Goal: Information Seeking & Learning: Understand process/instructions

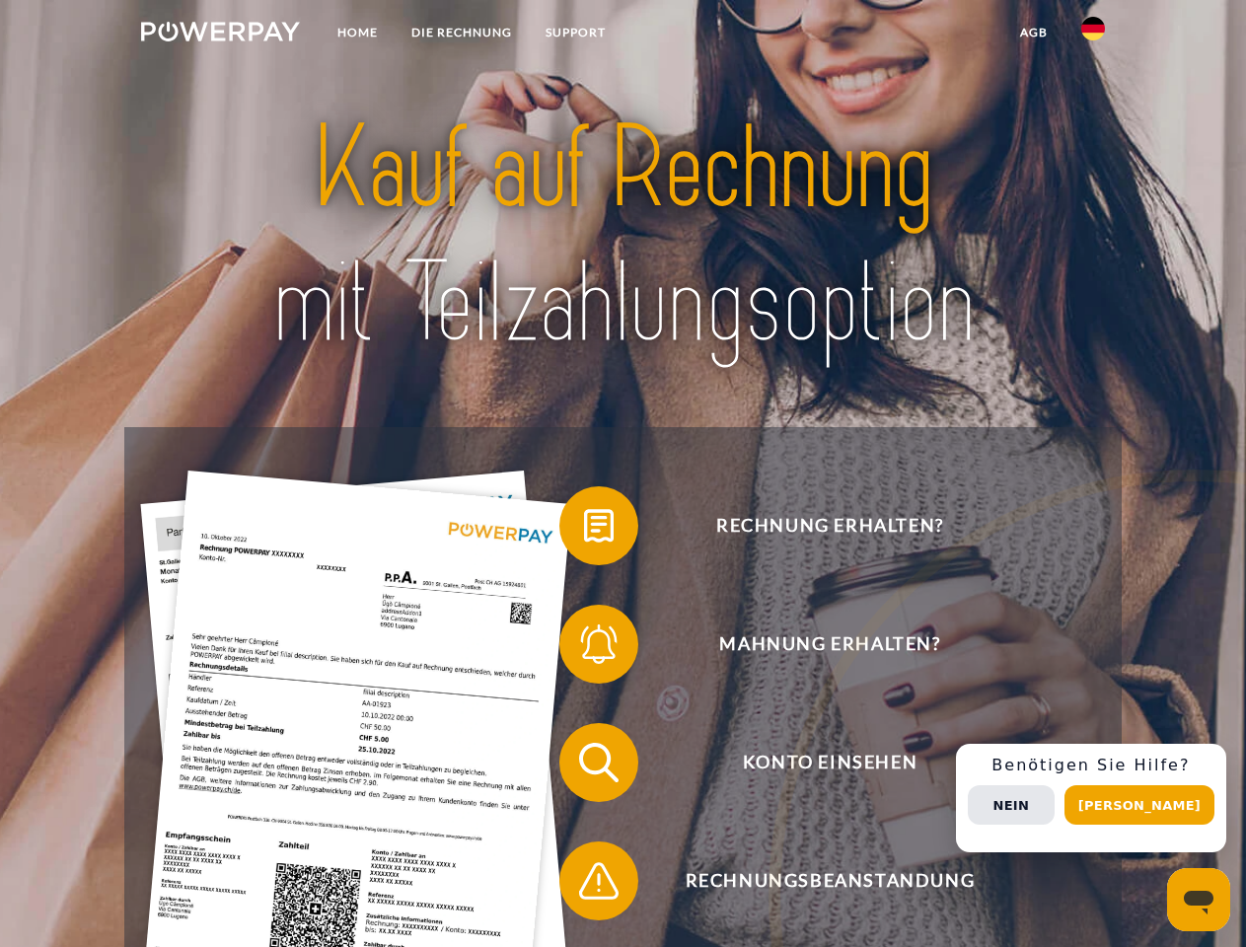
click at [220, 35] on img at bounding box center [220, 32] width 159 height 20
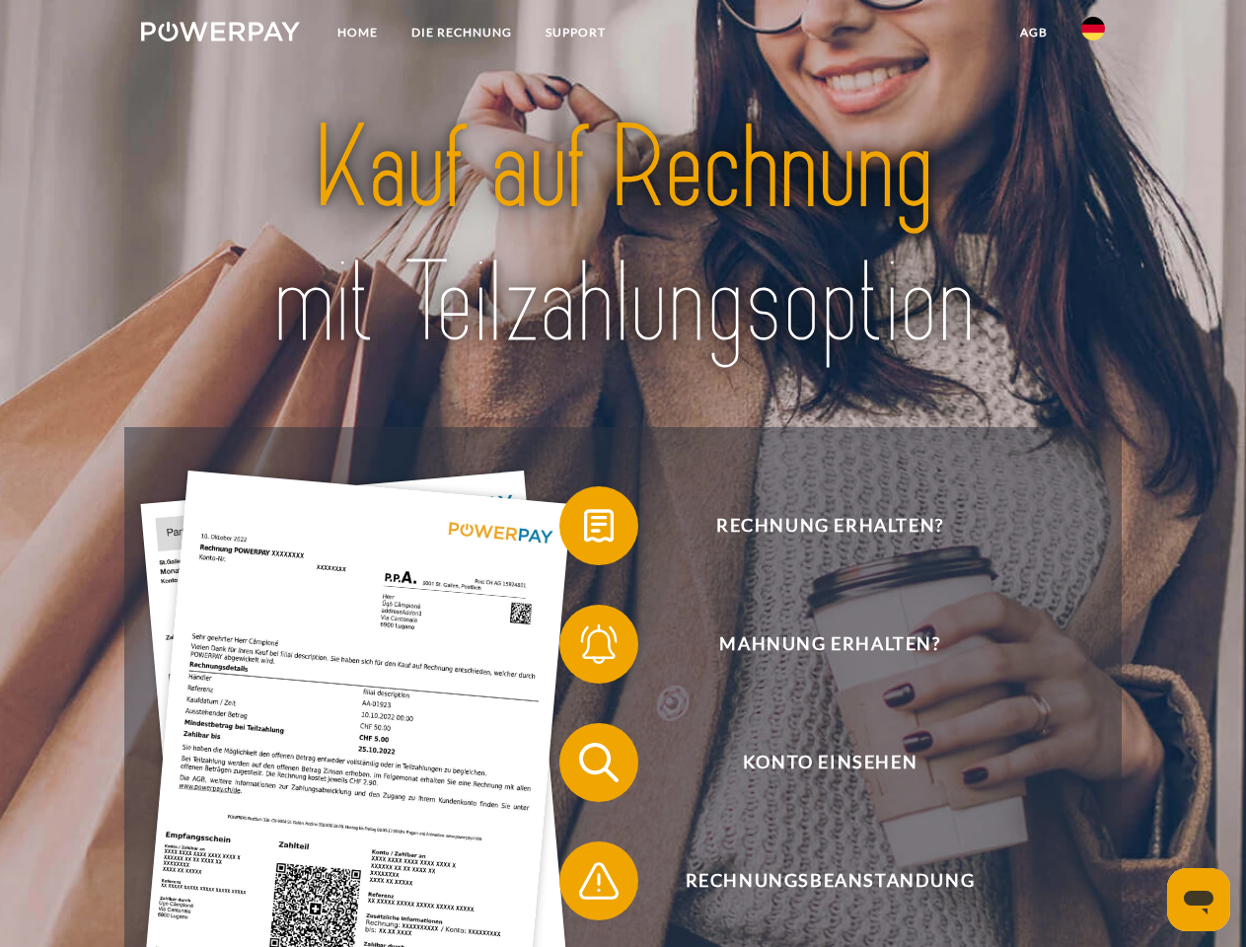
click at [1093, 35] on img at bounding box center [1093, 29] width 24 height 24
click at [1033, 33] on link "agb" at bounding box center [1033, 33] width 61 height 36
click at [584, 530] on span at bounding box center [569, 526] width 99 height 99
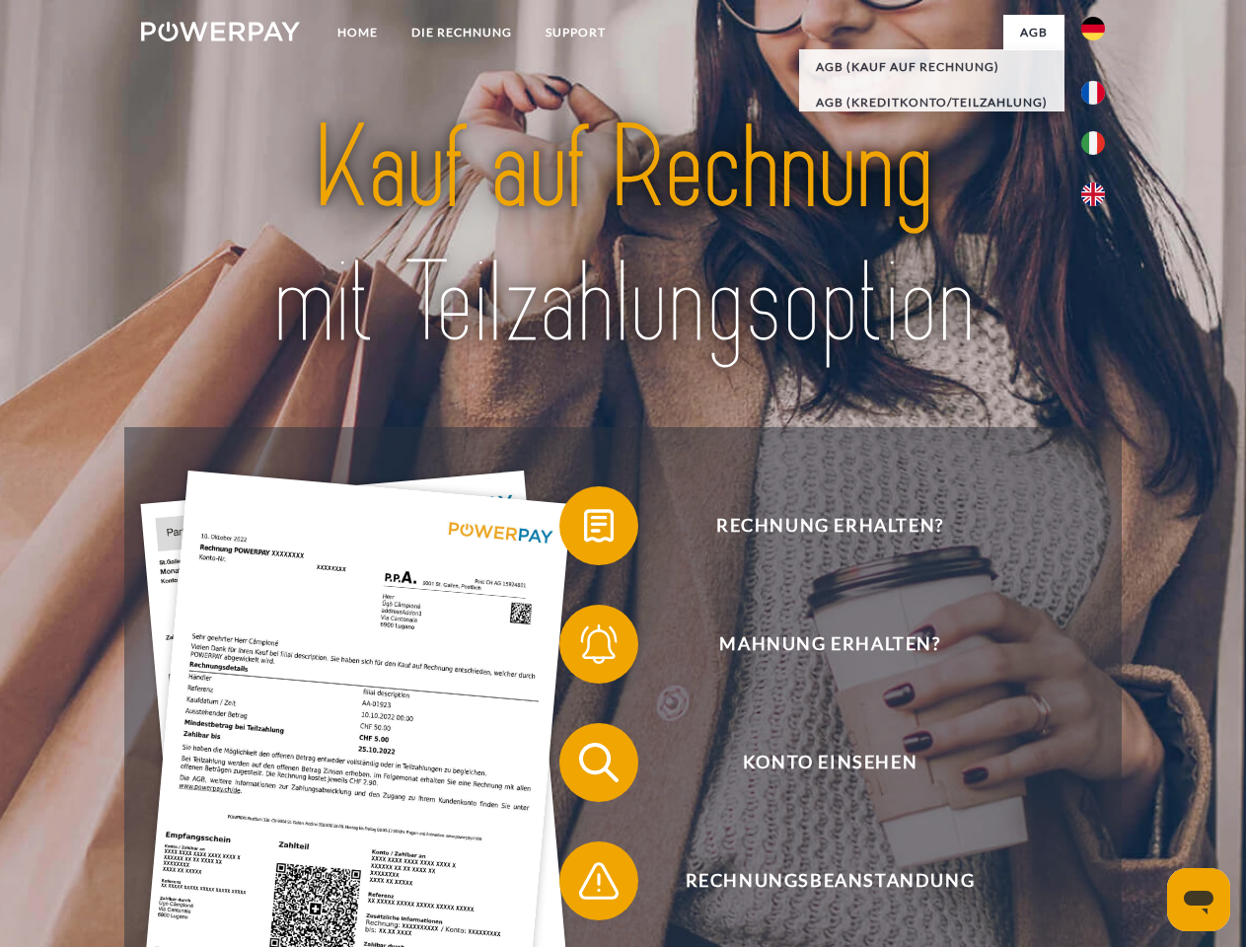
click at [584, 648] on div "Rechnung erhalten? Mahnung erhalten? Konto einsehen" at bounding box center [622, 821] width 997 height 789
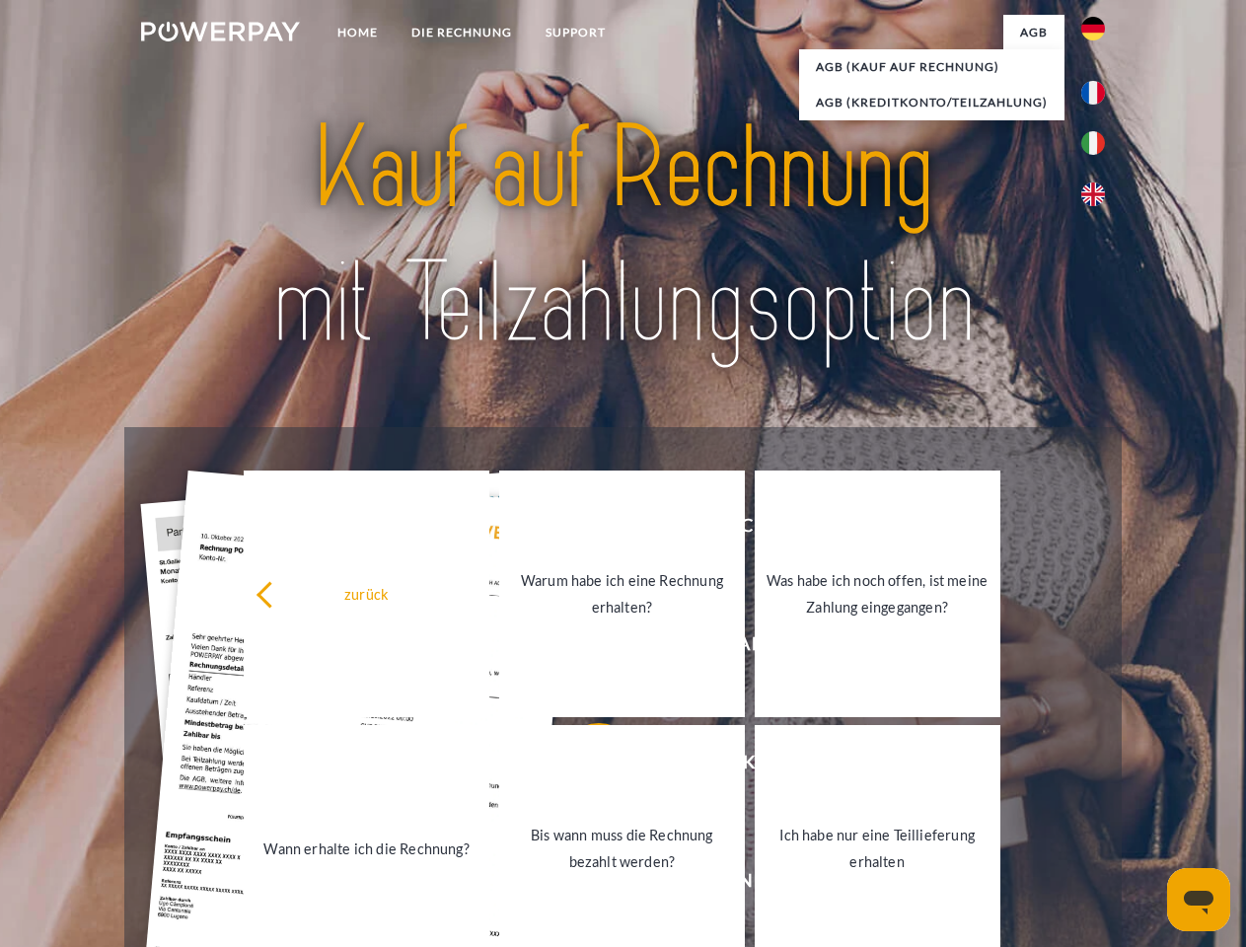
click at [584, 767] on link "Bis wann muss die Rechnung bezahlt werden?" at bounding box center [622, 848] width 246 height 247
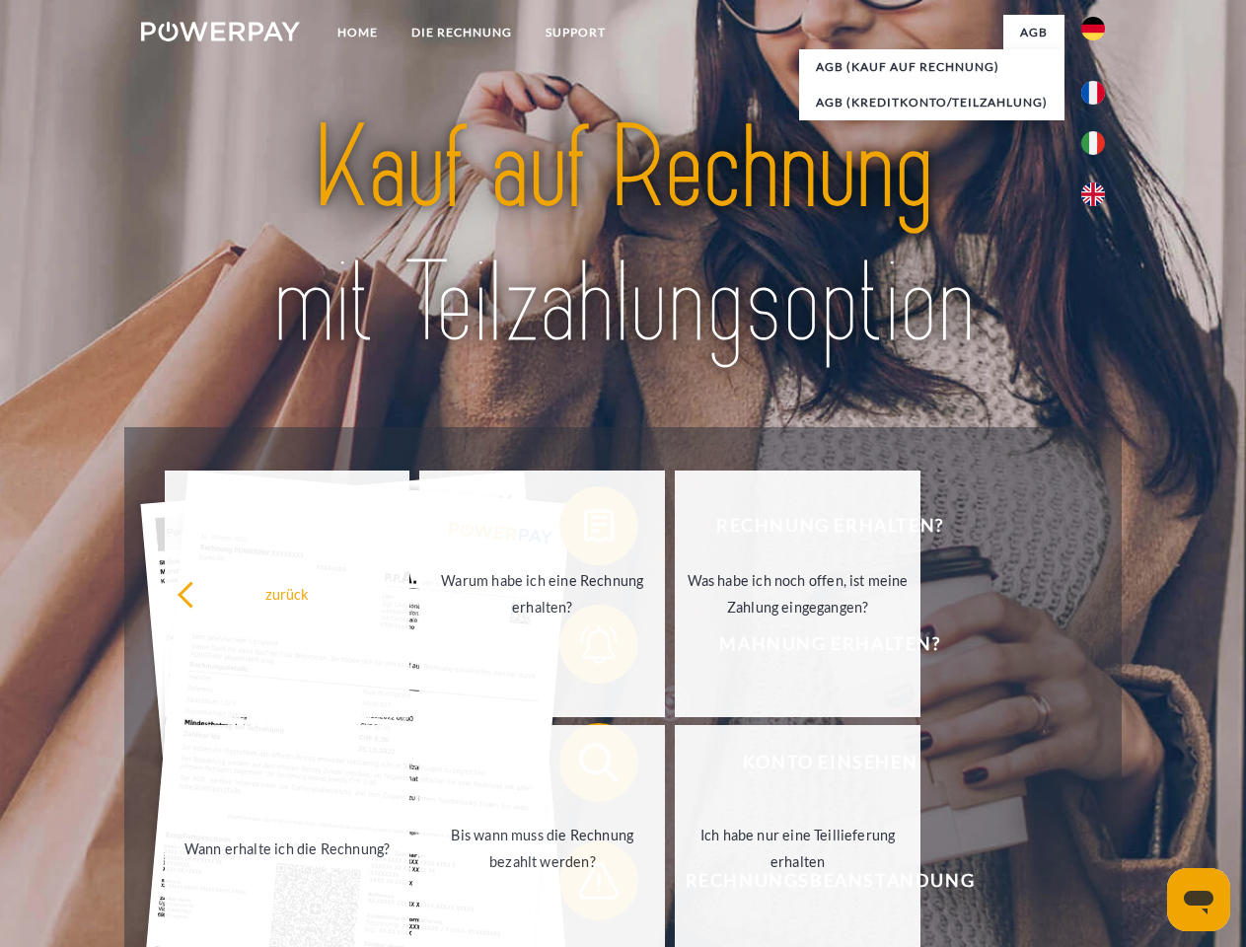
click at [584, 885] on span at bounding box center [569, 881] width 99 height 99
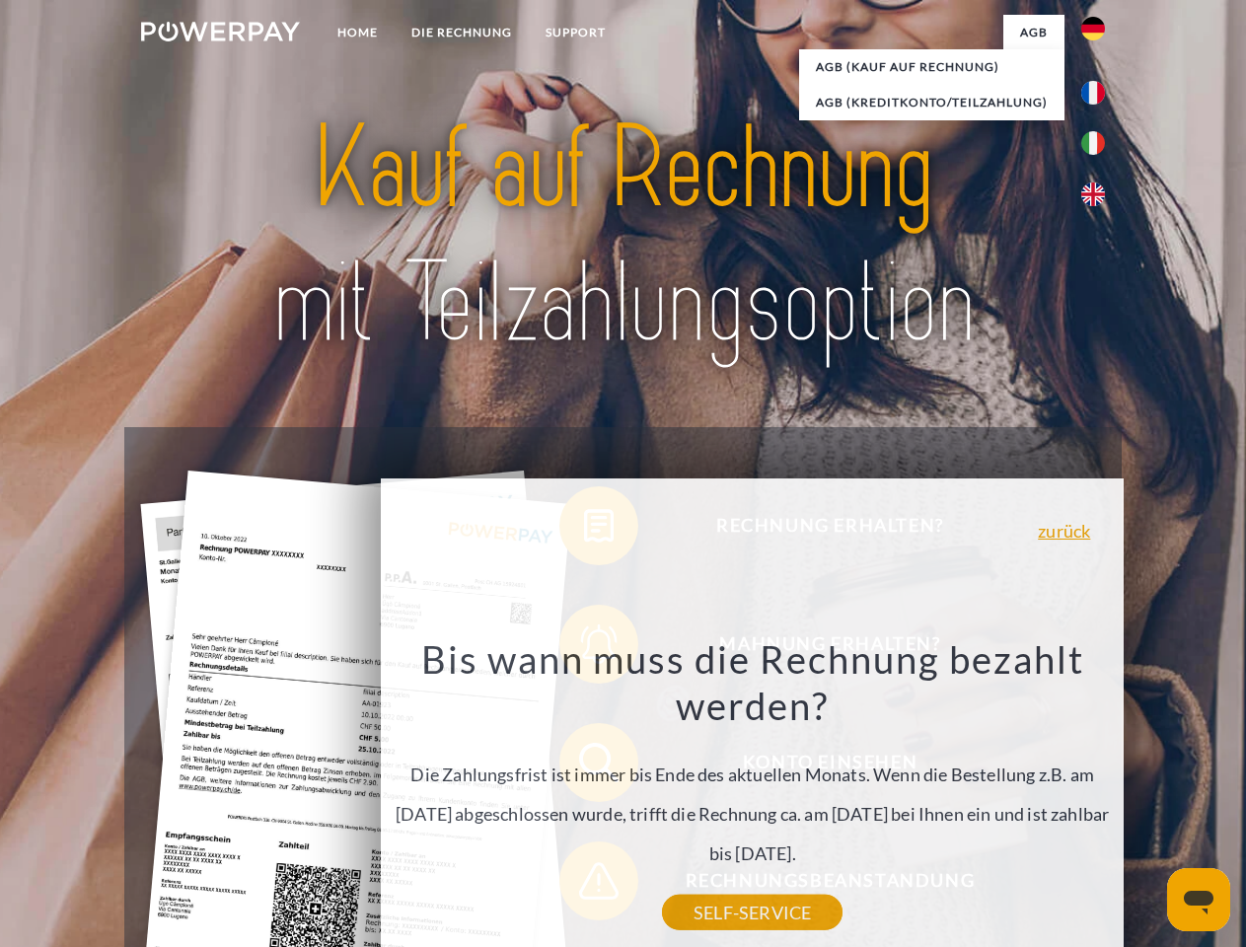
click at [1098, 798] on div "Rechnung erhalten? Mahnung erhalten? Konto einsehen" at bounding box center [622, 821] width 997 height 789
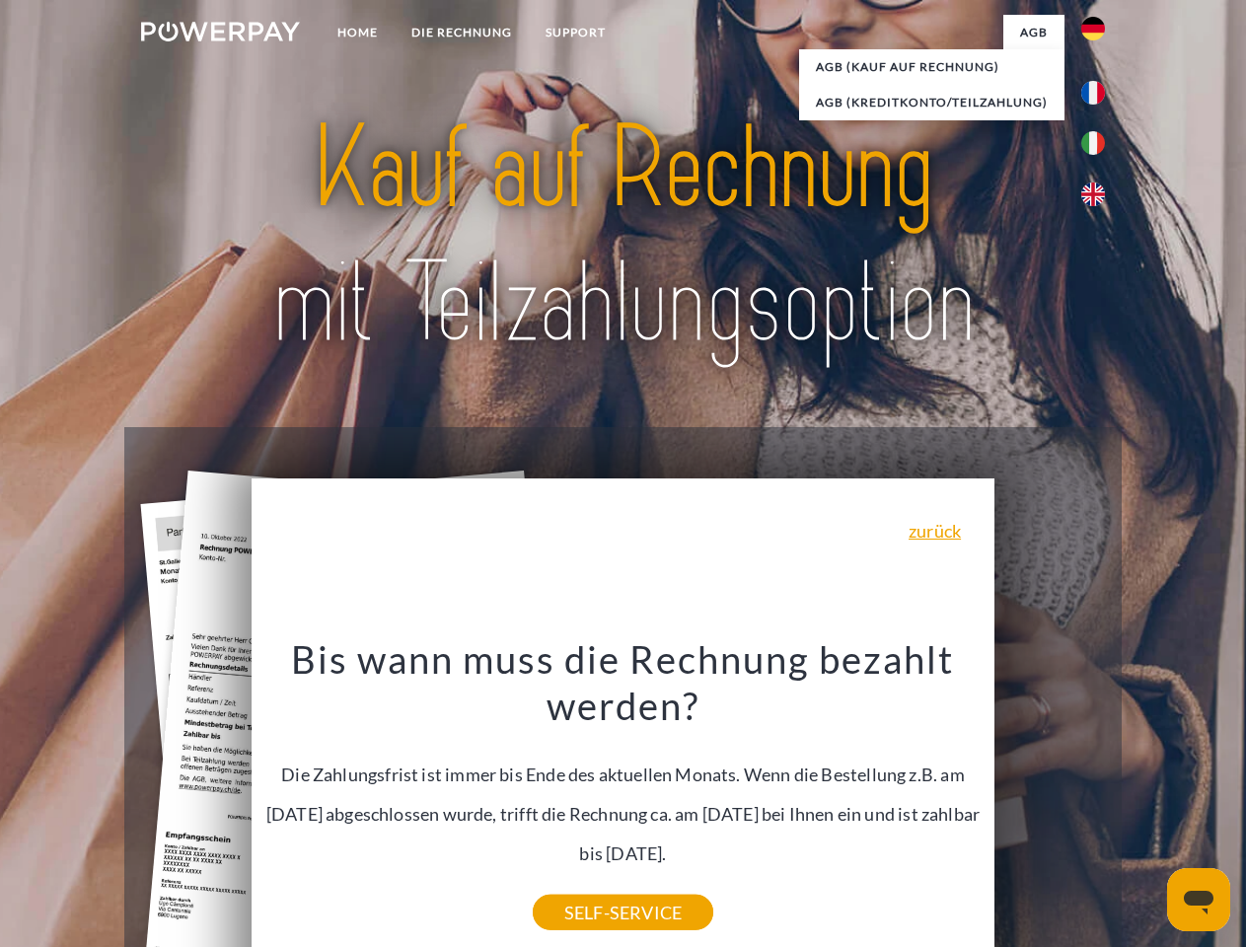
click at [1050, 802] on span "Konto einsehen" at bounding box center [829, 762] width 483 height 79
click at [1147, 805] on header "Home DIE RECHNUNG SUPPORT" at bounding box center [623, 681] width 1246 height 1363
